Goal: Transaction & Acquisition: Purchase product/service

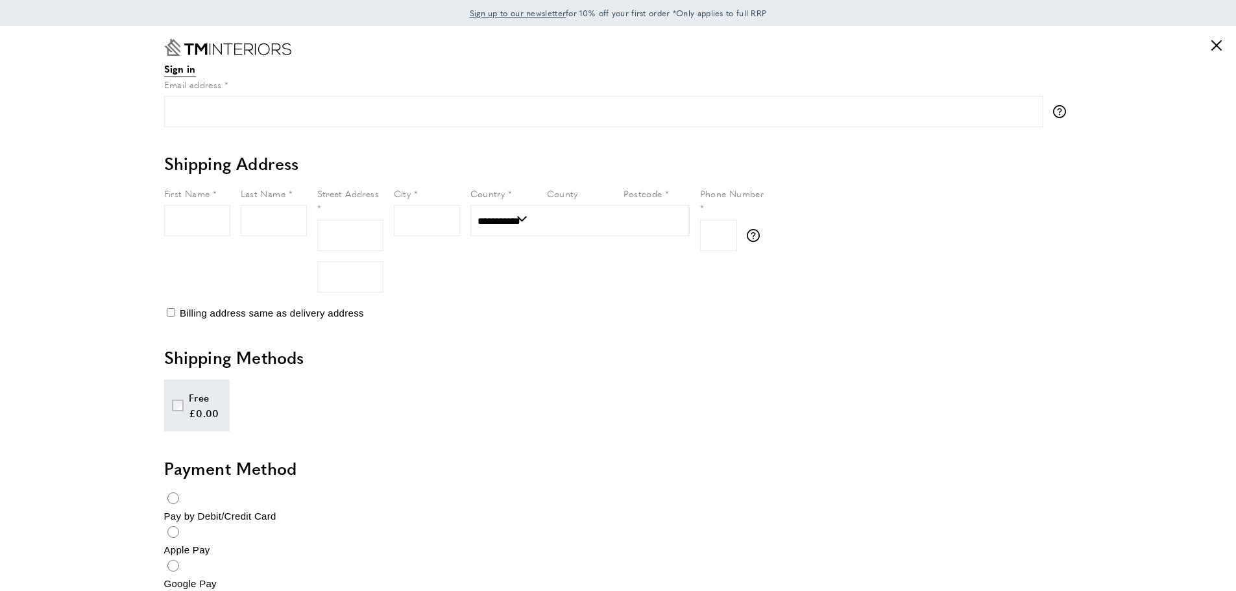
select select "**"
click at [0, 0] on button "Apply Discount Code plus" at bounding box center [0, 0] width 0 height 0
click at [0, 0] on button "Apply Discount Code minus" at bounding box center [0, 0] width 0 height 0
